Goal: Task Accomplishment & Management: Use online tool/utility

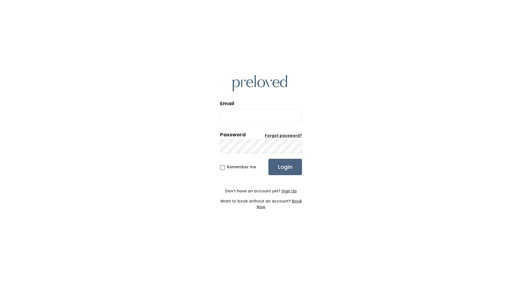
type input "edwardsville.owner@preloved.love"
click at [290, 169] on input "Login" at bounding box center [285, 167] width 34 height 16
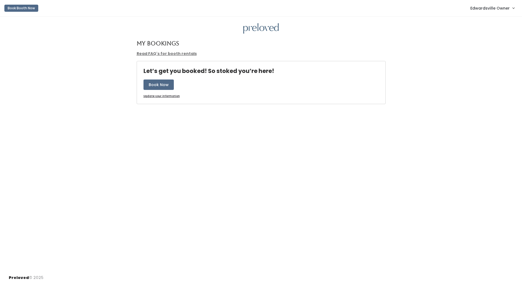
click at [502, 11] on span "Edwardsville Owner" at bounding box center [489, 8] width 39 height 6
click at [499, 21] on link "Admin Home" at bounding box center [495, 22] width 49 height 10
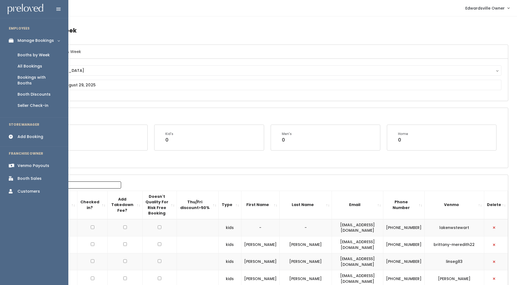
click at [39, 163] on div "Venmo Payouts" at bounding box center [33, 166] width 32 height 6
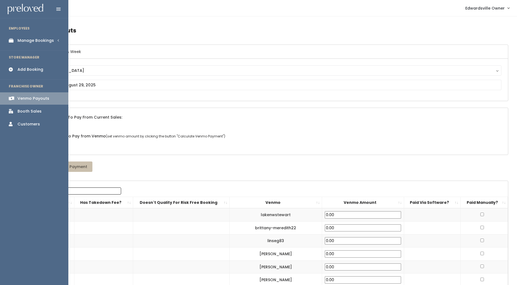
click at [12, 113] on icon at bounding box center [13, 111] width 8 height 4
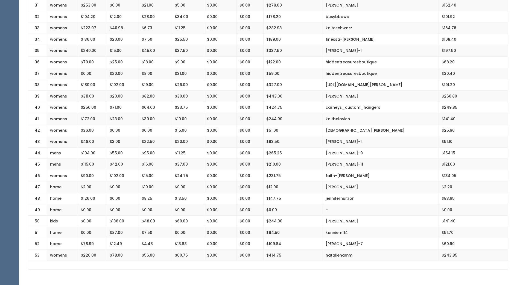
scroll to position [478, 0]
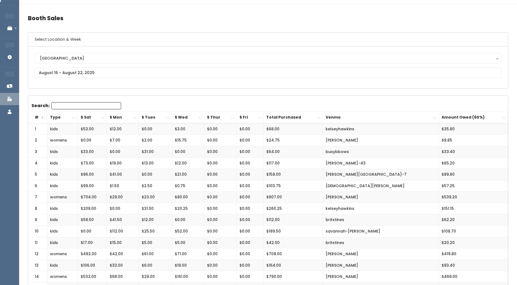
scroll to position [0, 0]
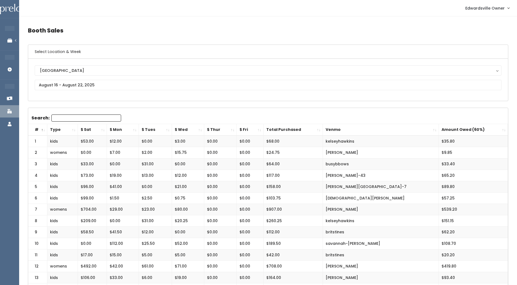
click at [11, 100] on icon at bounding box center [9, 98] width 19 height 4
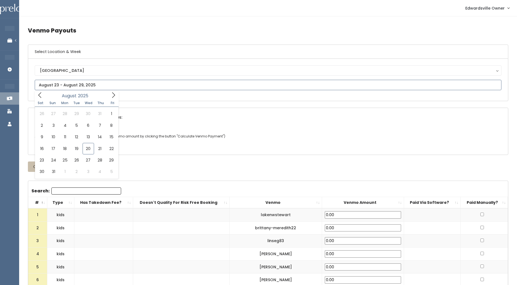
click at [43, 84] on input "text" at bounding box center [268, 85] width 467 height 10
type input "[DATE] to [DATE]"
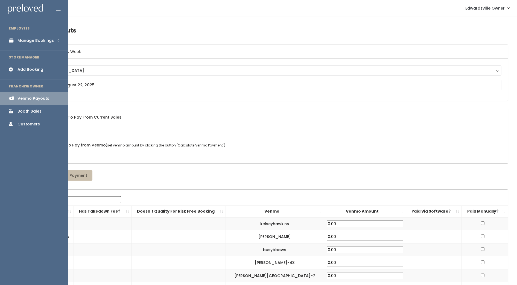
click at [20, 10] on img at bounding box center [26, 9] width 36 height 11
